Goal: Task Accomplishment & Management: Use online tool/utility

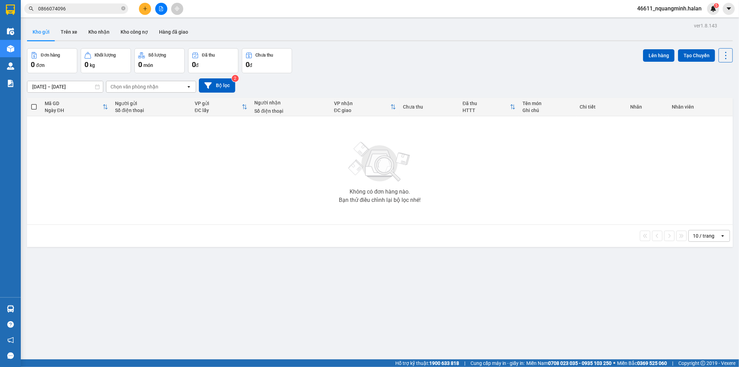
click at [255, 130] on section "Kết quả tìm kiếm ( 15 ) Bộ lọc Mã ĐH Trạng thái Món hàng Thu hộ Tổng cước Chưa …" at bounding box center [369, 183] width 739 height 367
click at [144, 7] on icon "plus" at bounding box center [145, 8] width 5 height 5
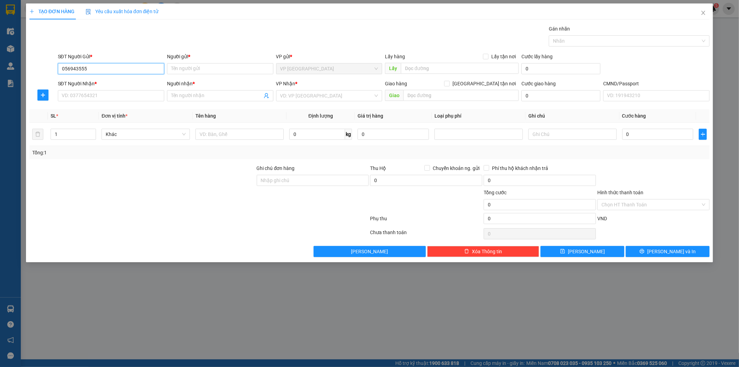
type input "0569435555"
drag, startPoint x: 101, startPoint y: 79, endPoint x: 107, endPoint y: 92, distance: 14.0
click at [102, 83] on div "0569435555 - THÀNH" at bounding box center [111, 83] width 98 height 8
type input "THÀNH"
type input "0569435555"
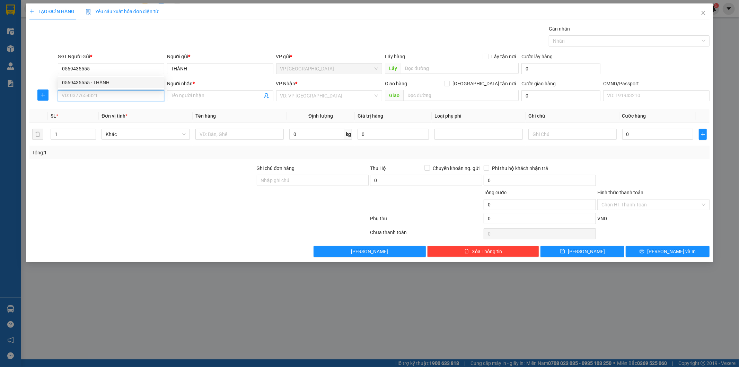
click at [108, 93] on input "SĐT Người Nhận *" at bounding box center [111, 95] width 106 height 11
click at [108, 107] on div "0929925555 - HƯƠNG CHI (BẮC SƠN)" at bounding box center [117, 110] width 111 height 8
type input "0929925555"
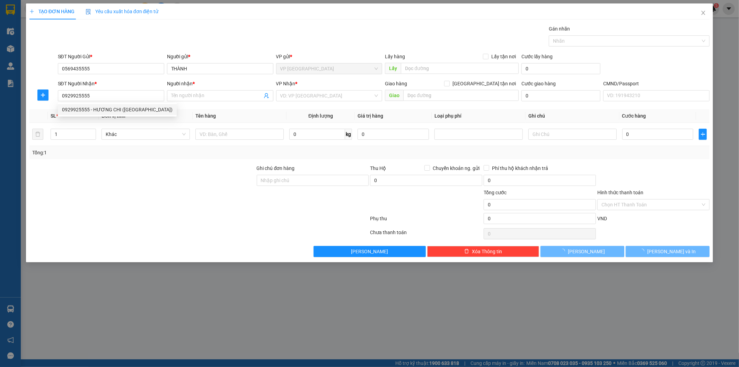
type input "HƯƠNG CHI (BẮC SƠN)"
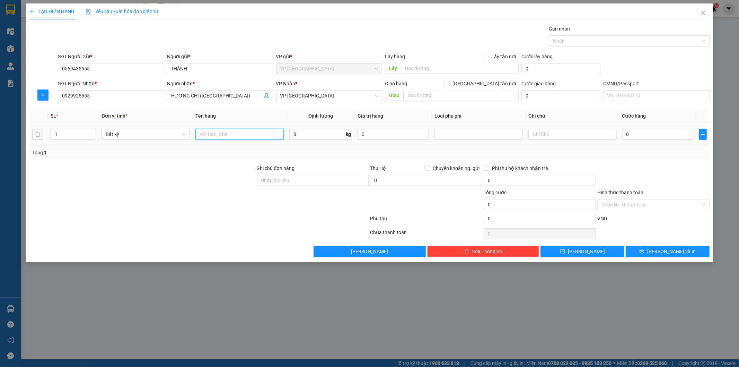
click at [249, 130] on input "text" at bounding box center [239, 134] width 88 height 11
type input "hộp xanh (răng)"
type input "2"
type input "35.000"
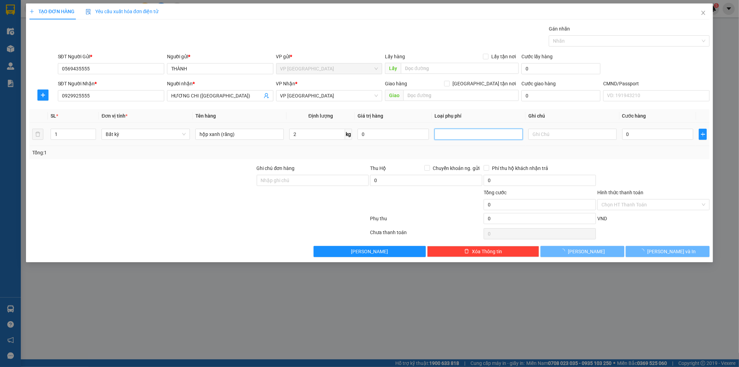
type input "35.000"
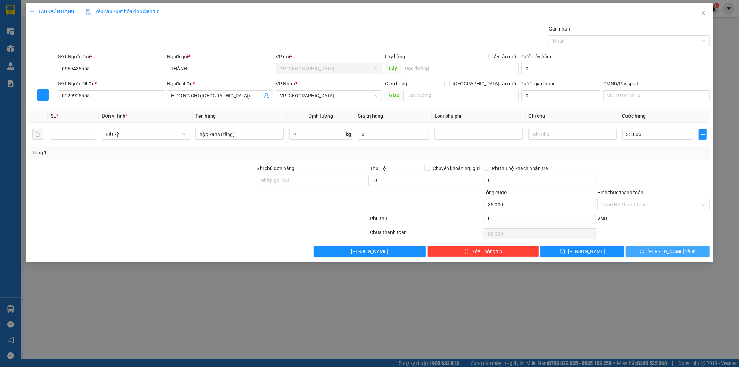
click at [671, 251] on span "Lưu và In" at bounding box center [671, 251] width 49 height 8
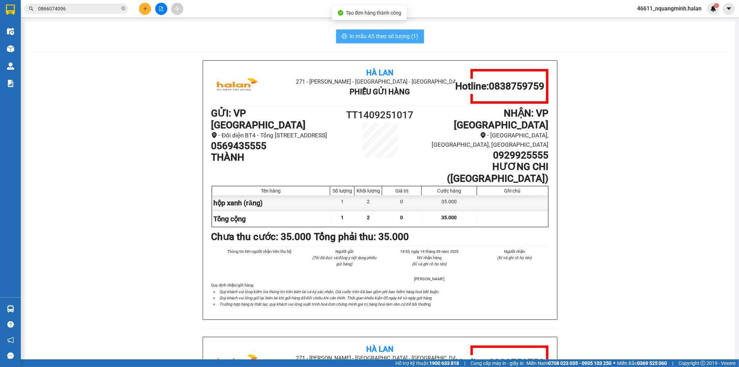
click at [416, 37] on button "In mẫu A5 theo số lượng (1)" at bounding box center [380, 36] width 88 height 14
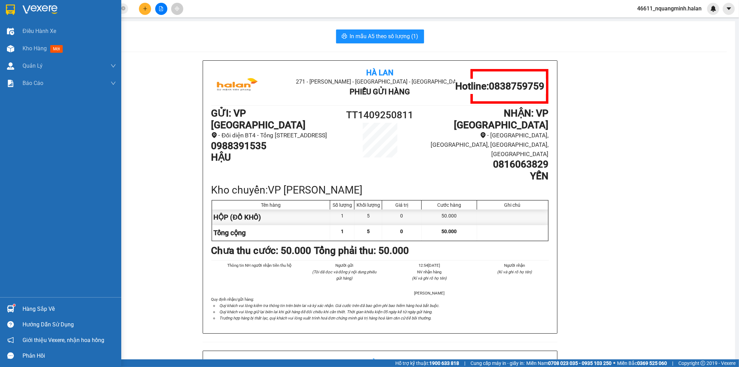
click at [11, 304] on div at bounding box center [11, 309] width 12 height 12
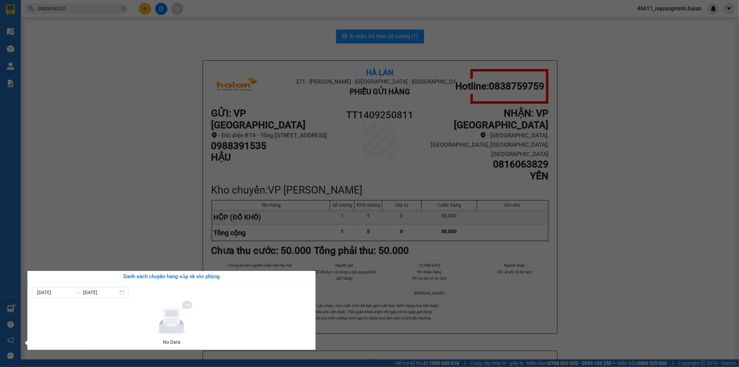
click at [188, 144] on section "Kết quả tìm kiếm ( 47 ) Bộ lọc Mã ĐH Trạng thái Món hàng Thu hộ Tổng cước Chưa …" at bounding box center [369, 183] width 739 height 367
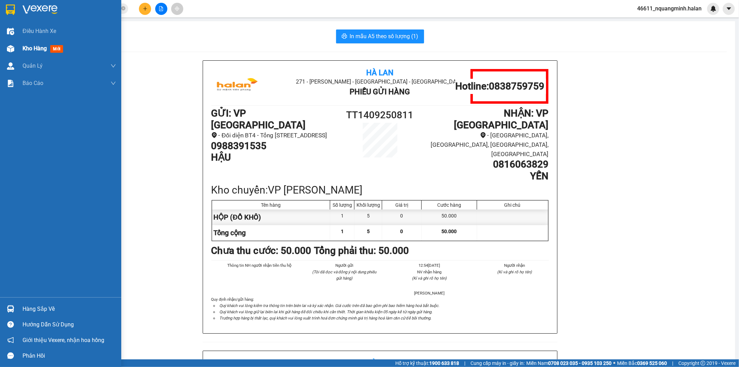
click at [10, 47] on img at bounding box center [10, 48] width 7 height 7
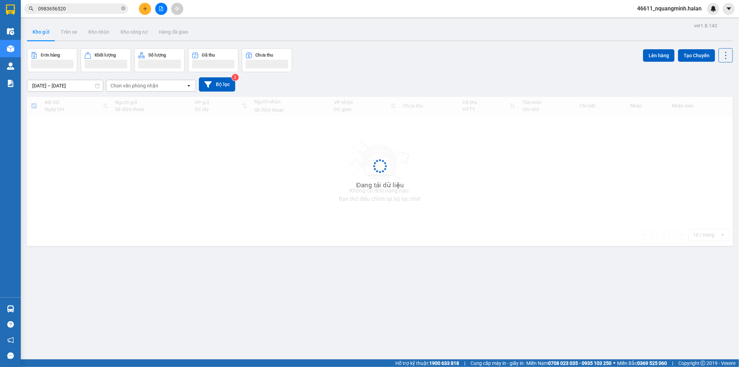
click at [396, 47] on div "ver 1.8.143 Kho gửi Trên xe Kho nhận Kho công nợ Hàng đã giao Đơn hàng Khối lượ…" at bounding box center [380, 204] width 712 height 367
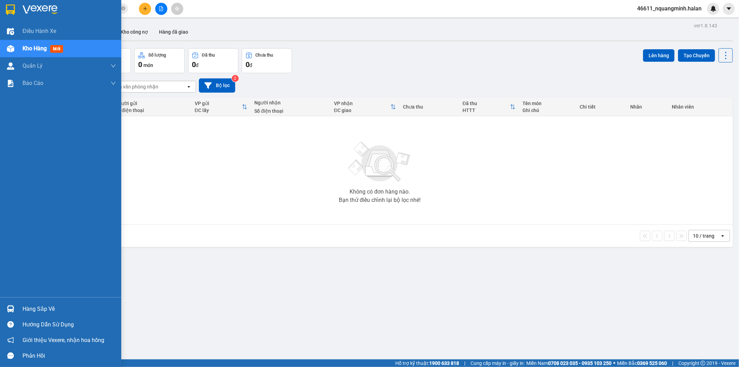
click at [5, 305] on div at bounding box center [11, 309] width 12 height 12
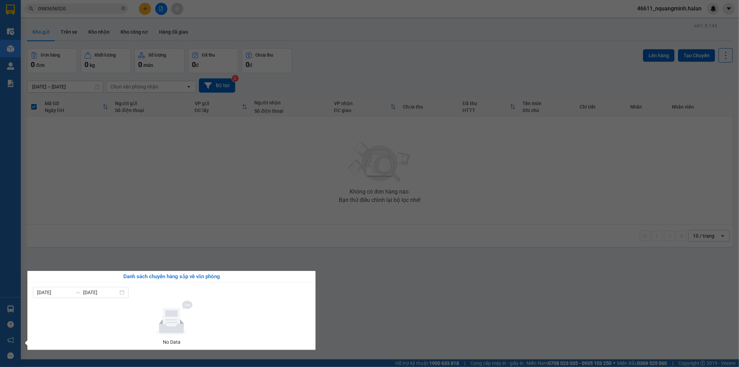
drag, startPoint x: 245, startPoint y: 205, endPoint x: 209, endPoint y: 362, distance: 161.1
click at [245, 209] on section "Kết quả tìm kiếm ( 47 ) Bộ lọc Mã ĐH Trạng thái Món hàng Thu hộ Tổng cước Chưa …" at bounding box center [369, 183] width 739 height 367
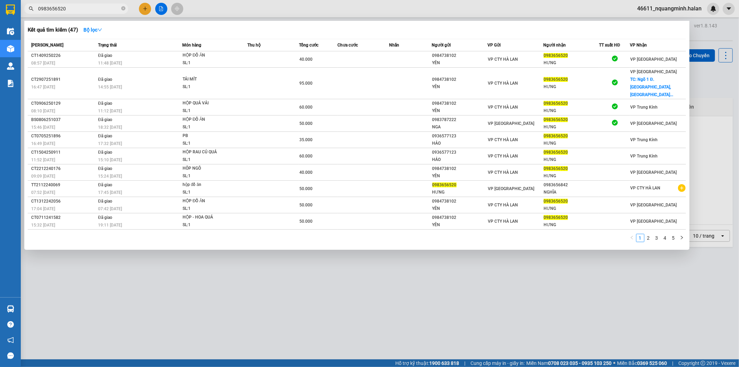
drag, startPoint x: 94, startPoint y: 9, endPoint x: 0, endPoint y: -12, distance: 96.3
click at [0, 0] on html "Kết quả tìm kiếm ( 47 ) Bộ lọc Mã ĐH Trạng thái Món hàng Thu hộ Tổng cước Chưa …" at bounding box center [369, 183] width 739 height 367
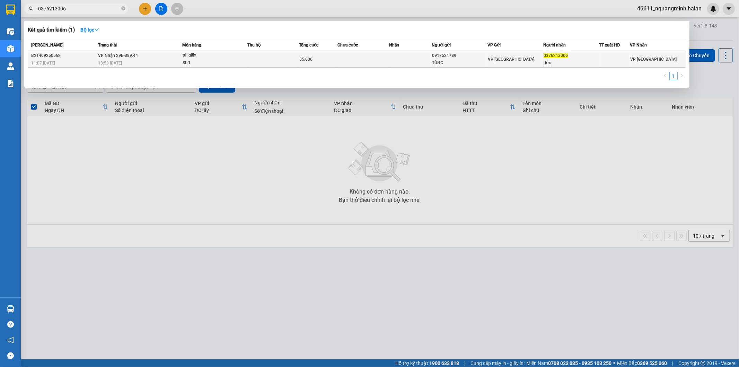
type input "0376213006"
click at [125, 59] on td "VP Nhận 29E-389.44 13:53 [DATE]" at bounding box center [139, 59] width 86 height 16
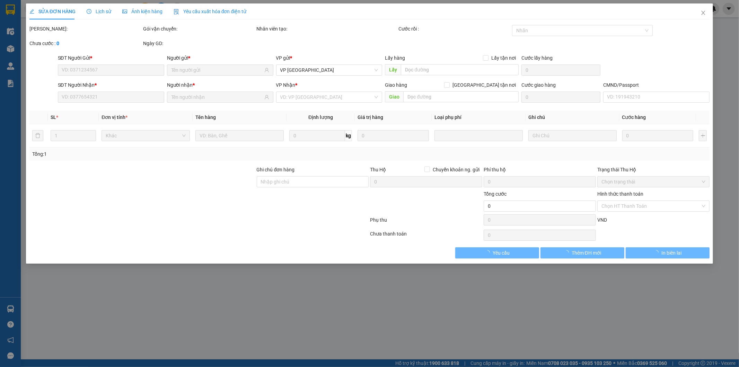
type input "0917521789"
type input "TÙNG"
type input "0376213006"
type input "đức"
type input "35.000"
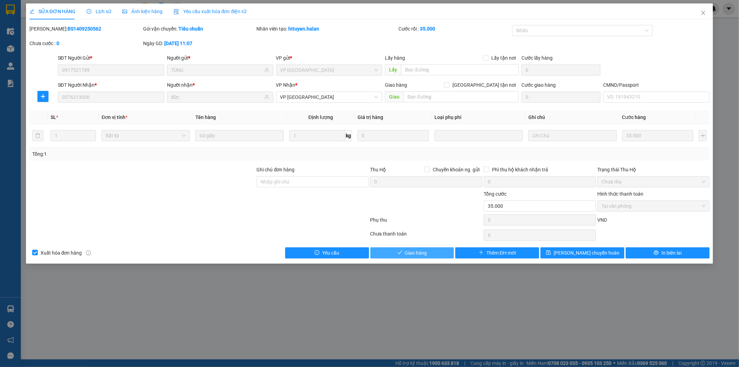
click at [423, 253] on span "Giao hàng" at bounding box center [416, 253] width 22 height 8
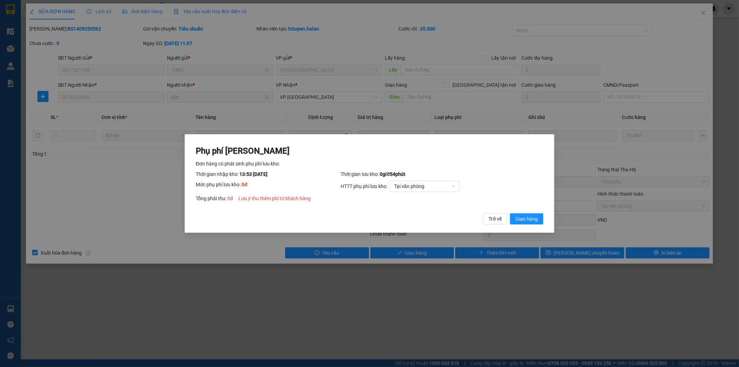
drag, startPoint x: 523, startPoint y: 221, endPoint x: 534, endPoint y: 194, distance: 28.9
click at [523, 220] on span "Giao hàng" at bounding box center [527, 219] width 22 height 8
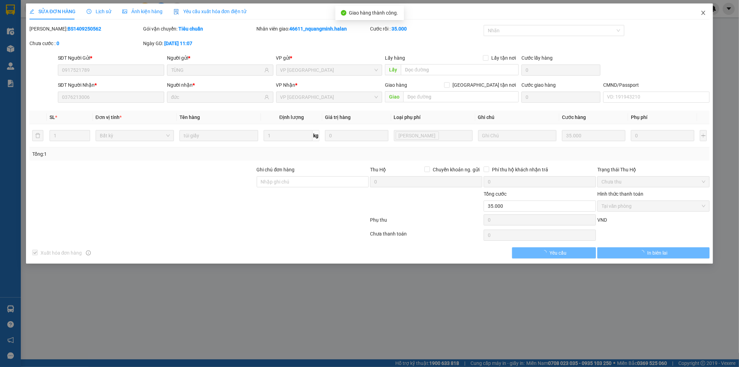
drag, startPoint x: 699, startPoint y: 13, endPoint x: 171, endPoint y: 6, distance: 529.0
click at [701, 11] on span "Close" at bounding box center [703, 12] width 19 height 19
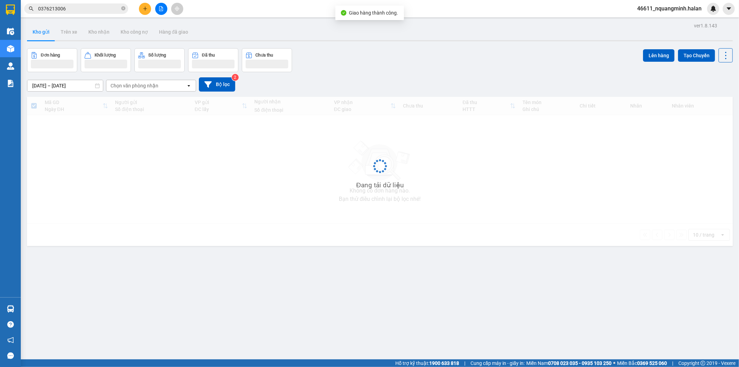
click at [91, 8] on input "0376213006" at bounding box center [79, 9] width 82 height 8
